Goal: Transaction & Acquisition: Purchase product/service

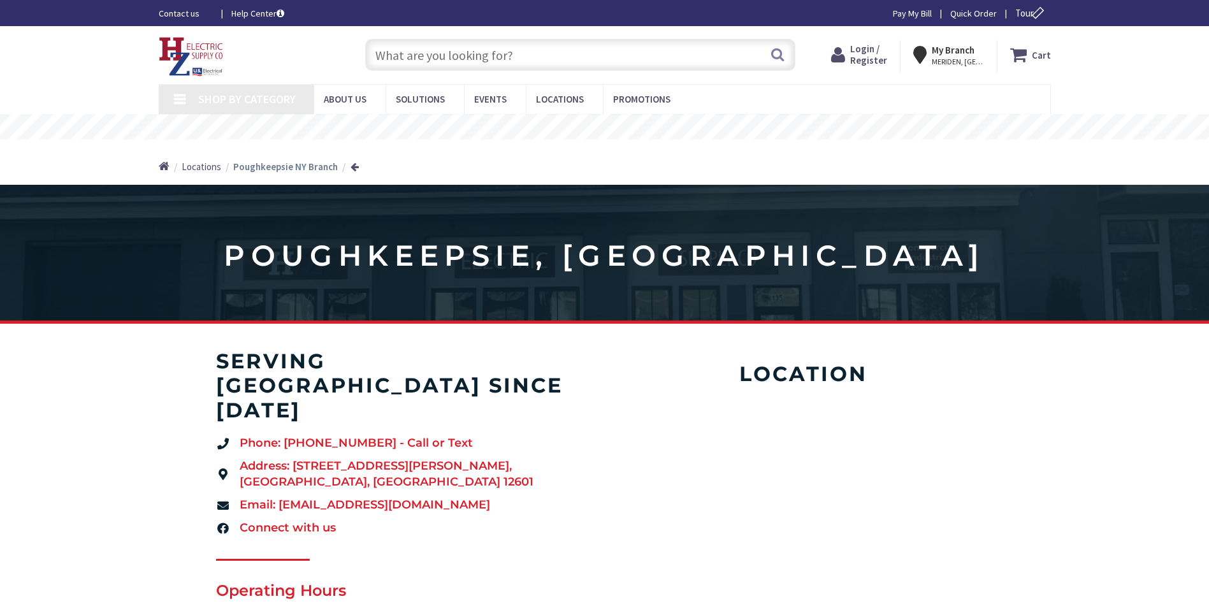
click at [884, 57] on span "Login / Register" at bounding box center [868, 55] width 37 height 24
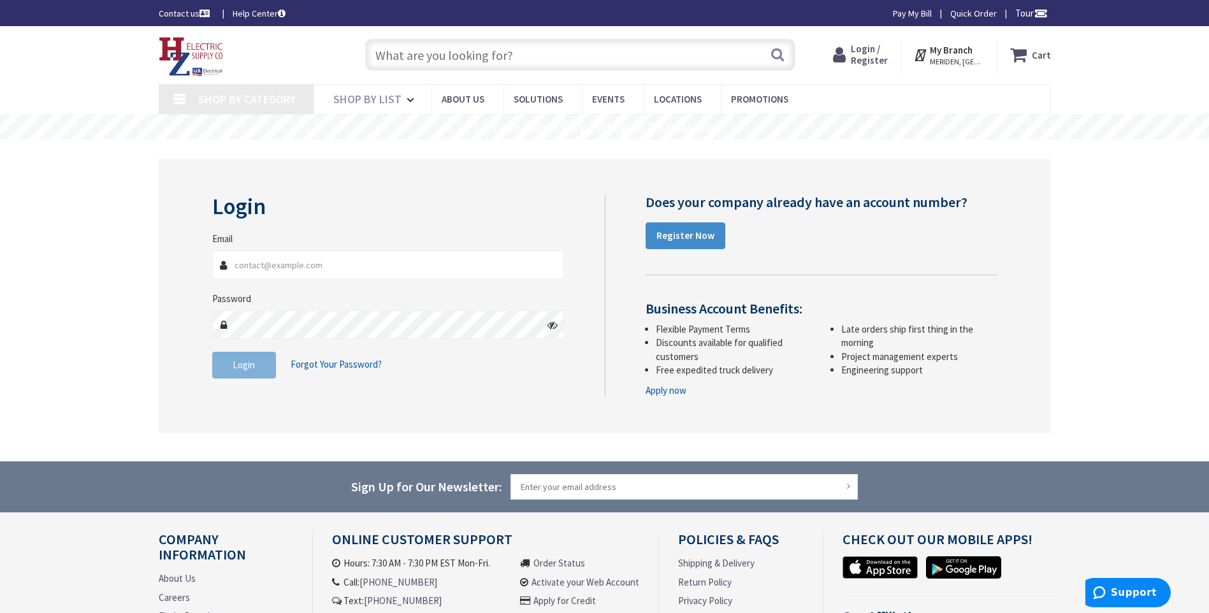
type input "[PERSON_NAME][EMAIL_ADDRESS][DOMAIN_NAME]"
click at [247, 380] on fieldset "Email beno@rondout.net Password Login Forgot Your Password?" at bounding box center [388, 311] width 353 height 159
click at [248, 371] on button "Login" at bounding box center [244, 365] width 64 height 27
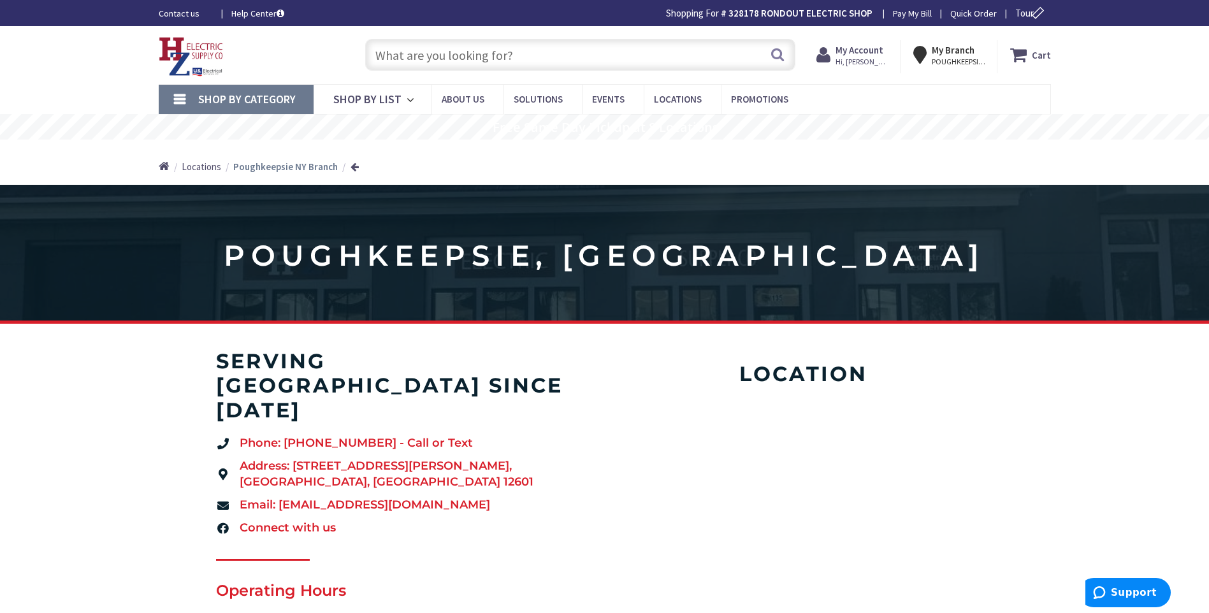
click at [567, 60] on input "text" at bounding box center [580, 55] width 430 height 32
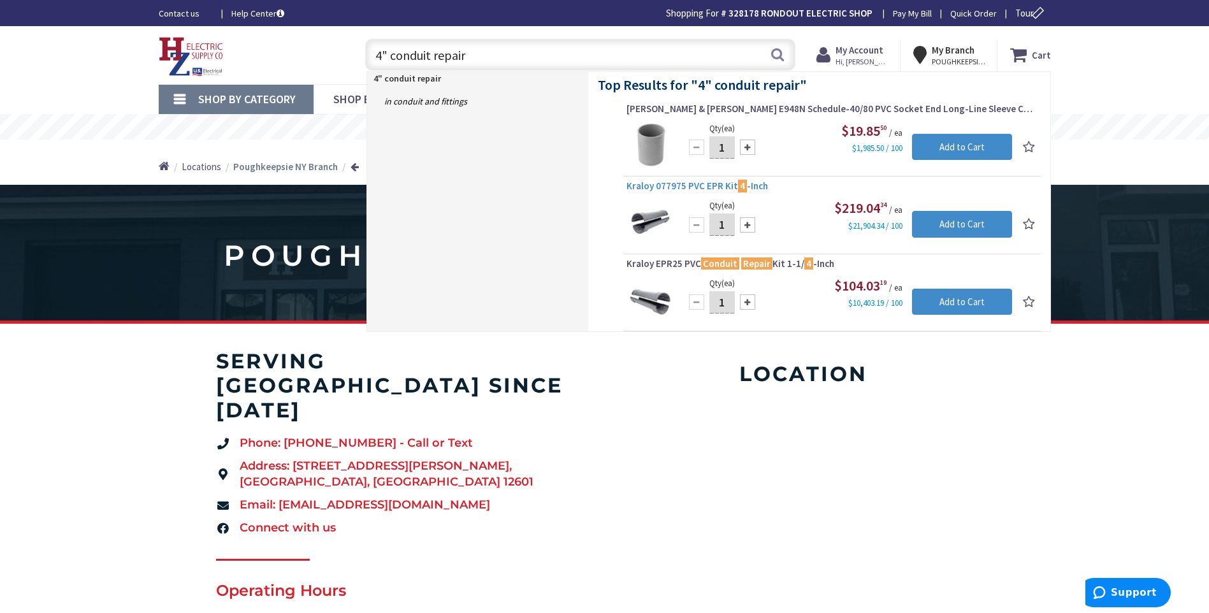
type input "4" conduit repair"
click at [688, 181] on span "Kraloy 077975 PVC EPR Kit 4 -Inch" at bounding box center [832, 186] width 411 height 13
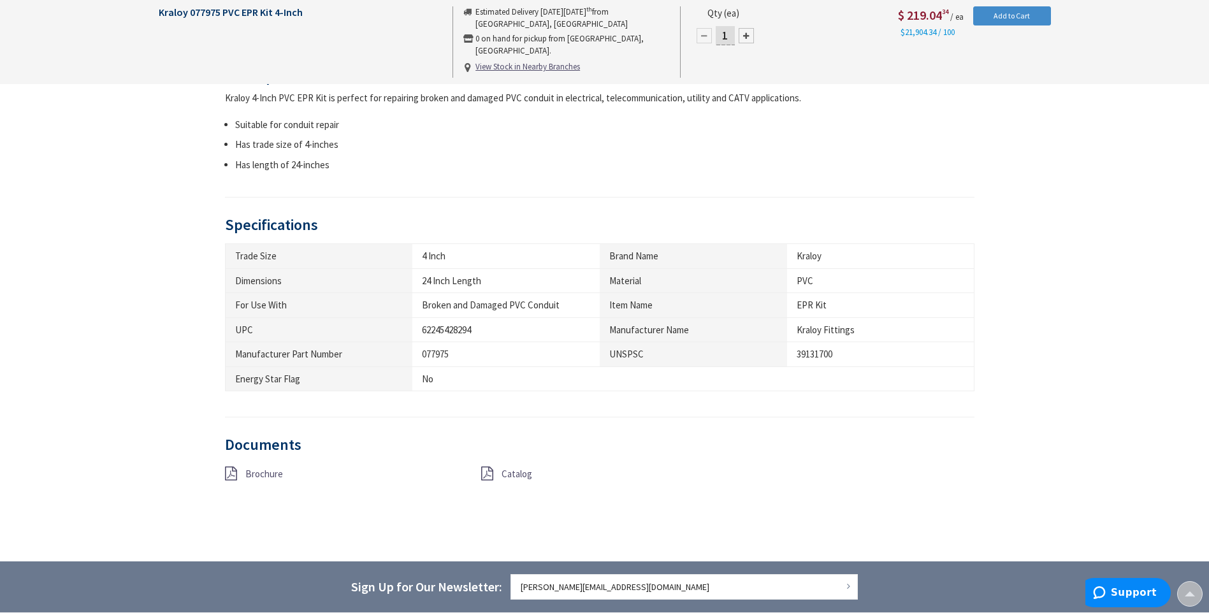
scroll to position [576, 0]
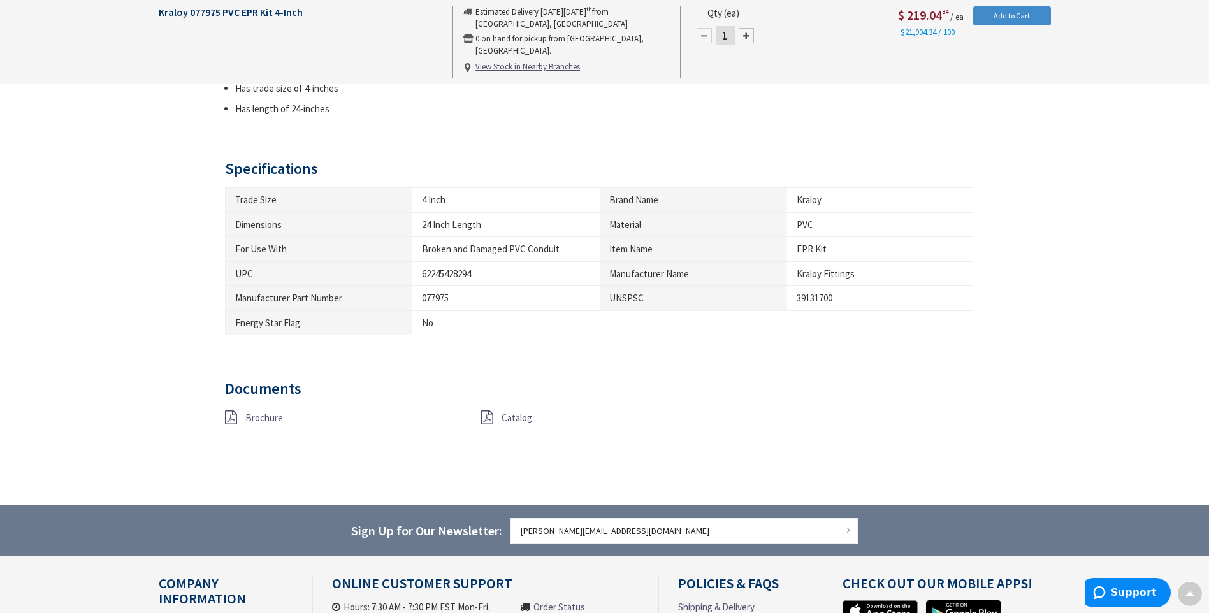
click at [261, 415] on span "Brochure" at bounding box center [264, 418] width 38 height 12
click at [519, 420] on span "Catalog" at bounding box center [517, 418] width 31 height 12
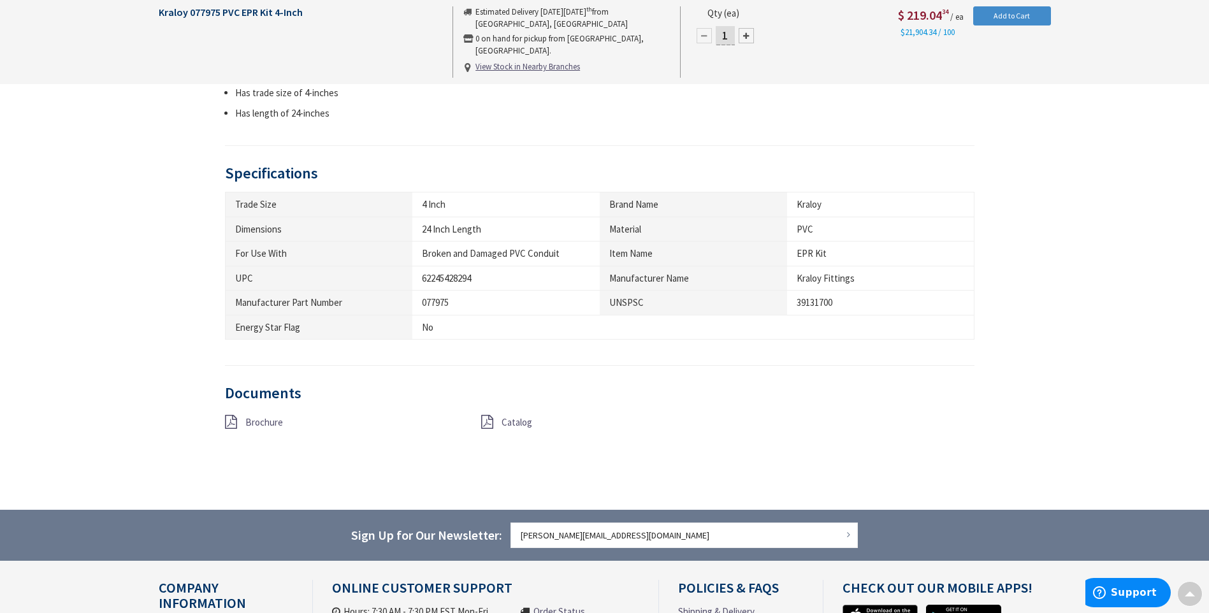
scroll to position [574, 0]
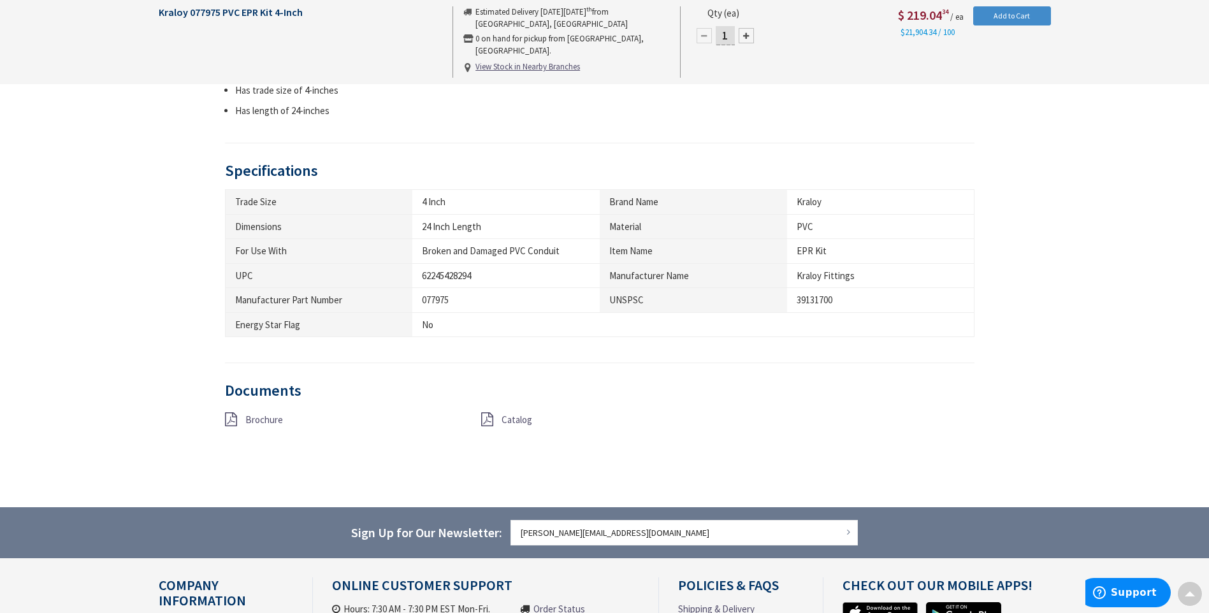
click at [524, 422] on span "Catalog" at bounding box center [517, 420] width 31 height 12
click at [256, 421] on span "Brochure" at bounding box center [264, 420] width 38 height 12
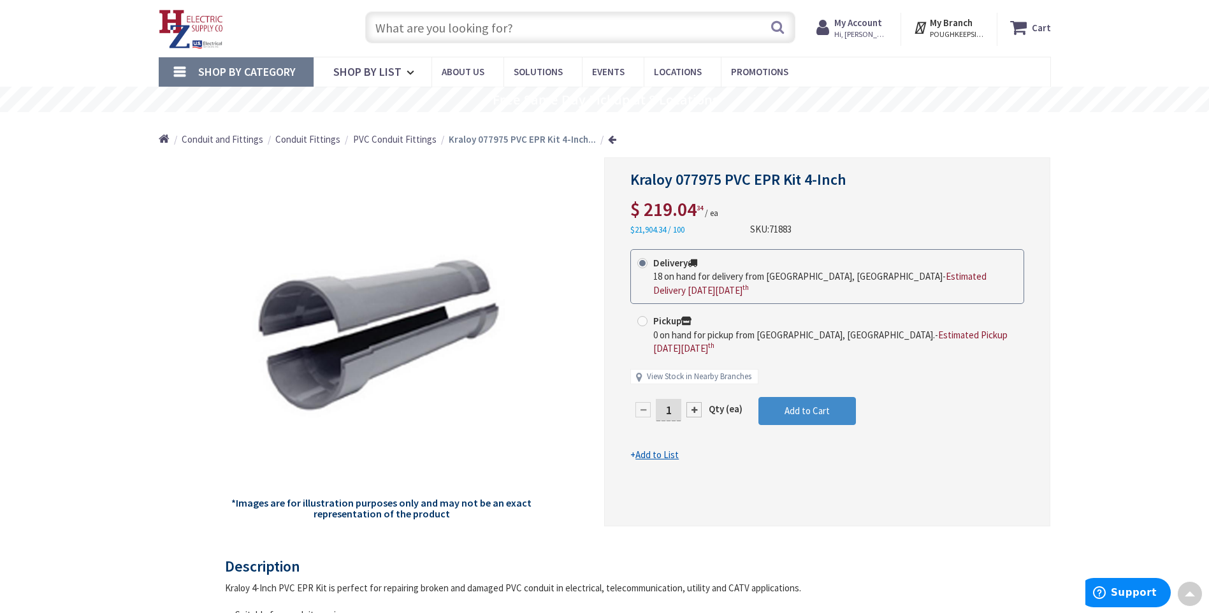
scroll to position [0, 0]
